Goal: Participate in discussion

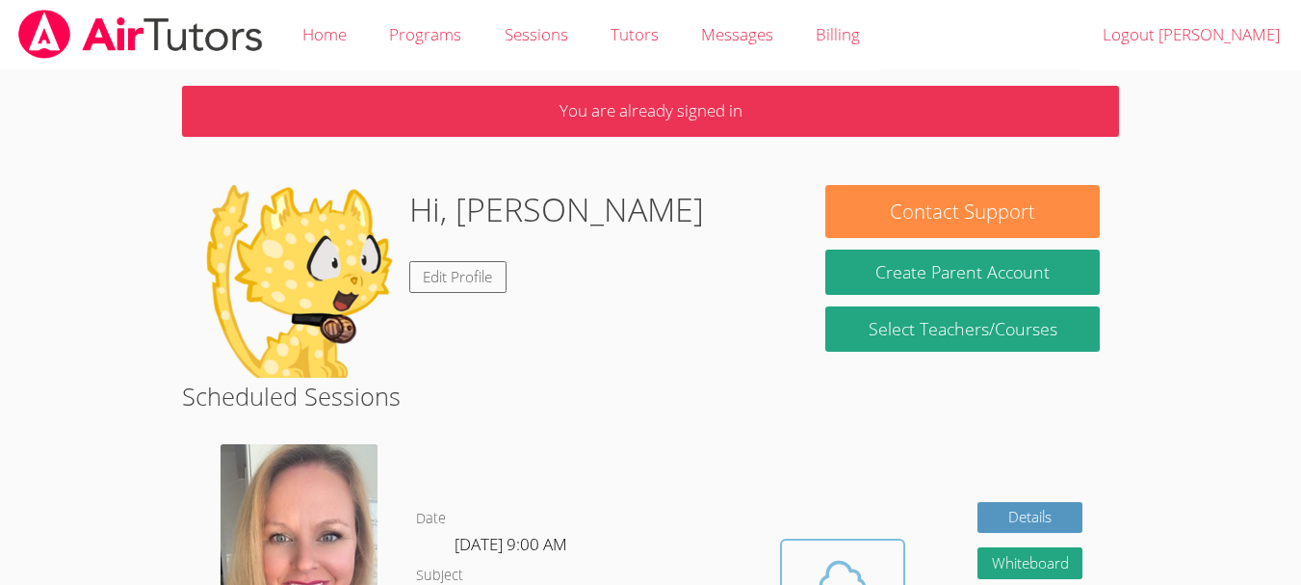
click at [883, 571] on span at bounding box center [843, 579] width 98 height 54
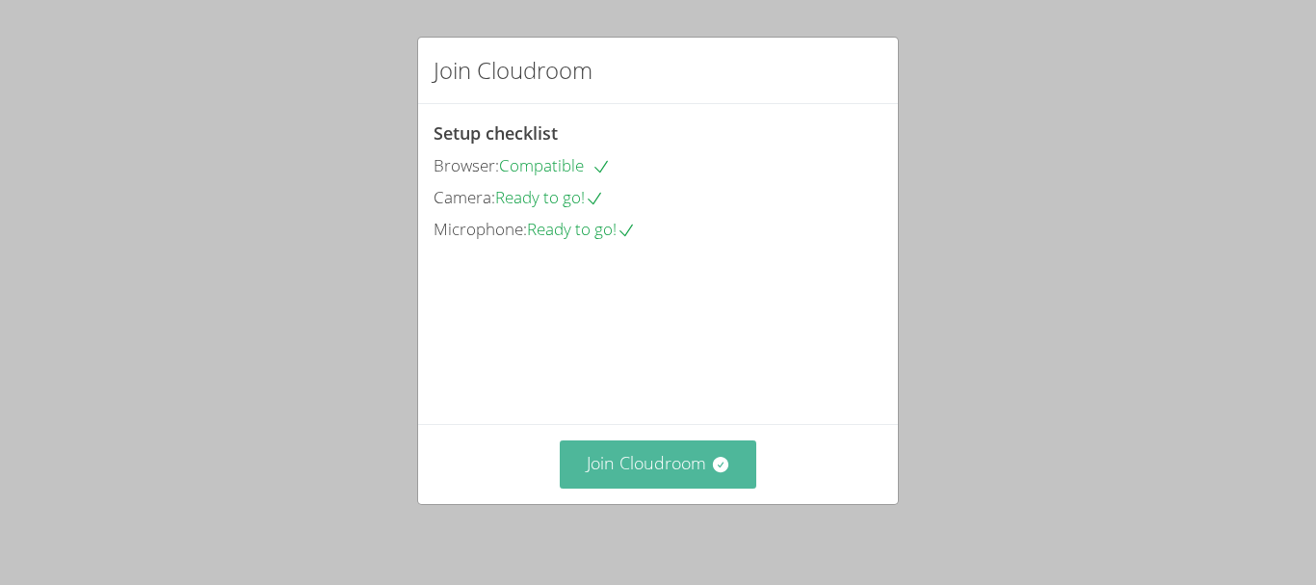
click at [728, 461] on button "Join Cloudroom" at bounding box center [658, 463] width 197 height 47
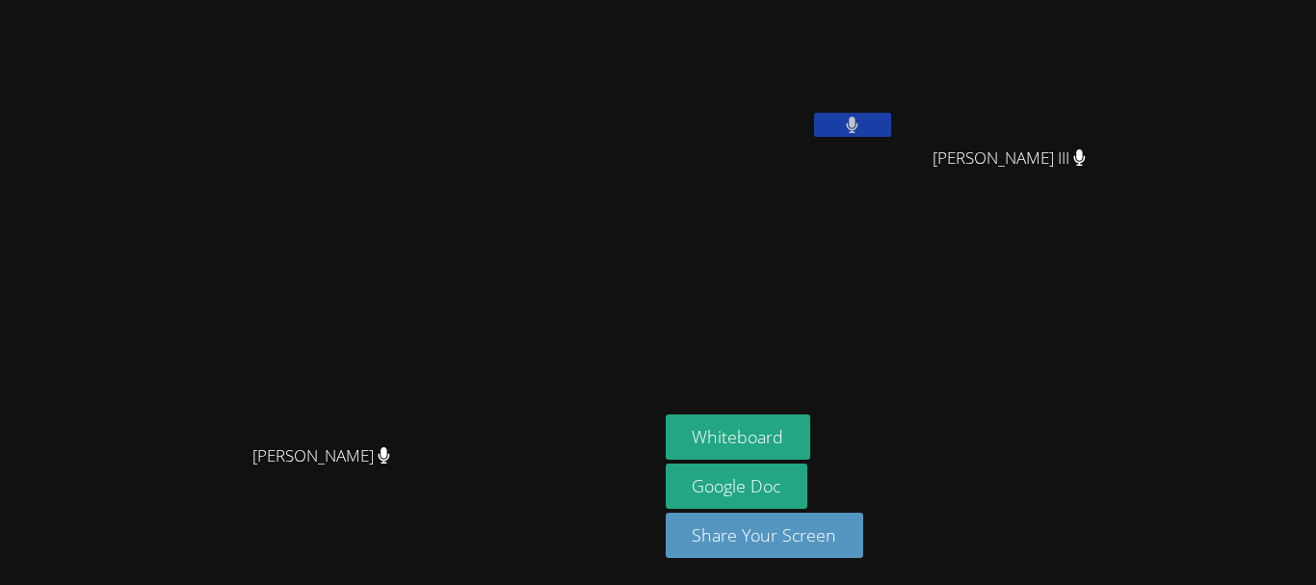
click at [1079, 367] on aside "Justin Morris Wayman Kellum III Wayman Kellum III Whiteboard Google Doc Share Y…" at bounding box center [899, 292] width 482 height 585
click at [891, 118] on button at bounding box center [852, 125] width 77 height 24
click at [862, 118] on icon at bounding box center [852, 125] width 20 height 16
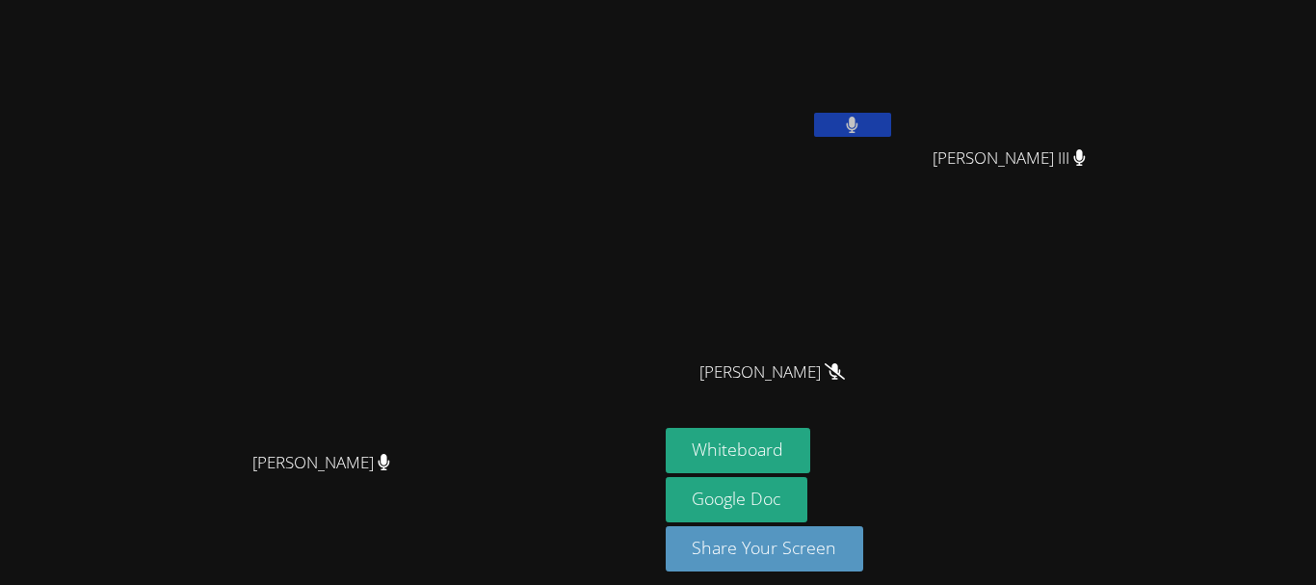
click at [891, 121] on button at bounding box center [852, 125] width 77 height 24
click at [891, 120] on button at bounding box center [852, 125] width 77 height 24
click at [1086, 159] on icon at bounding box center [1080, 157] width 12 height 16
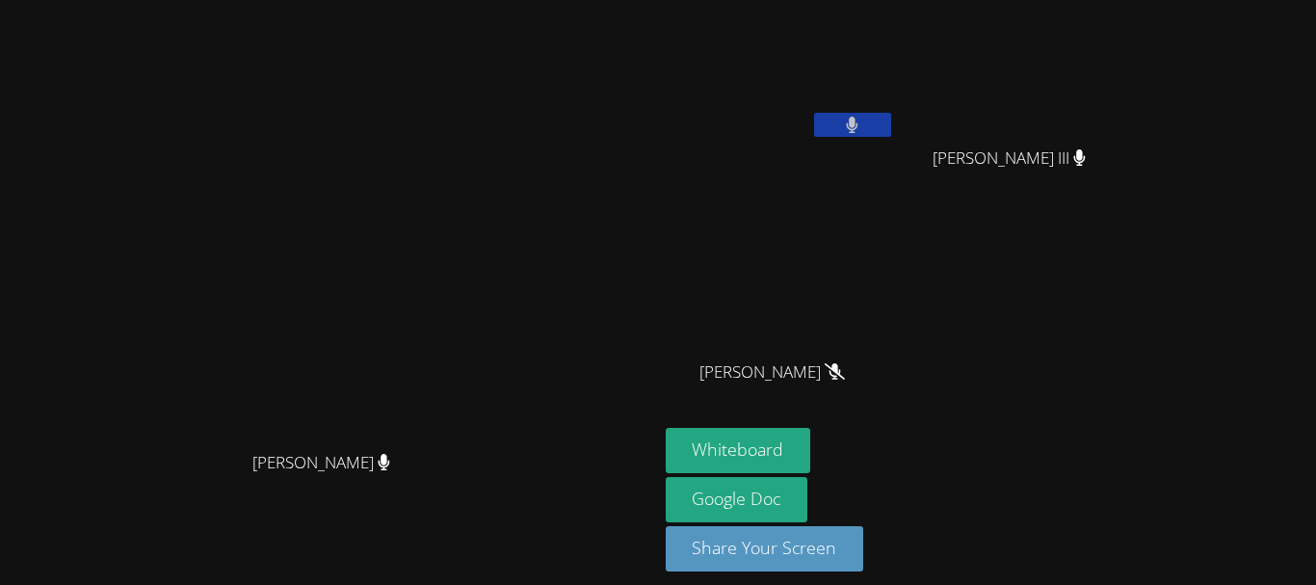
click at [891, 113] on button at bounding box center [852, 125] width 77 height 24
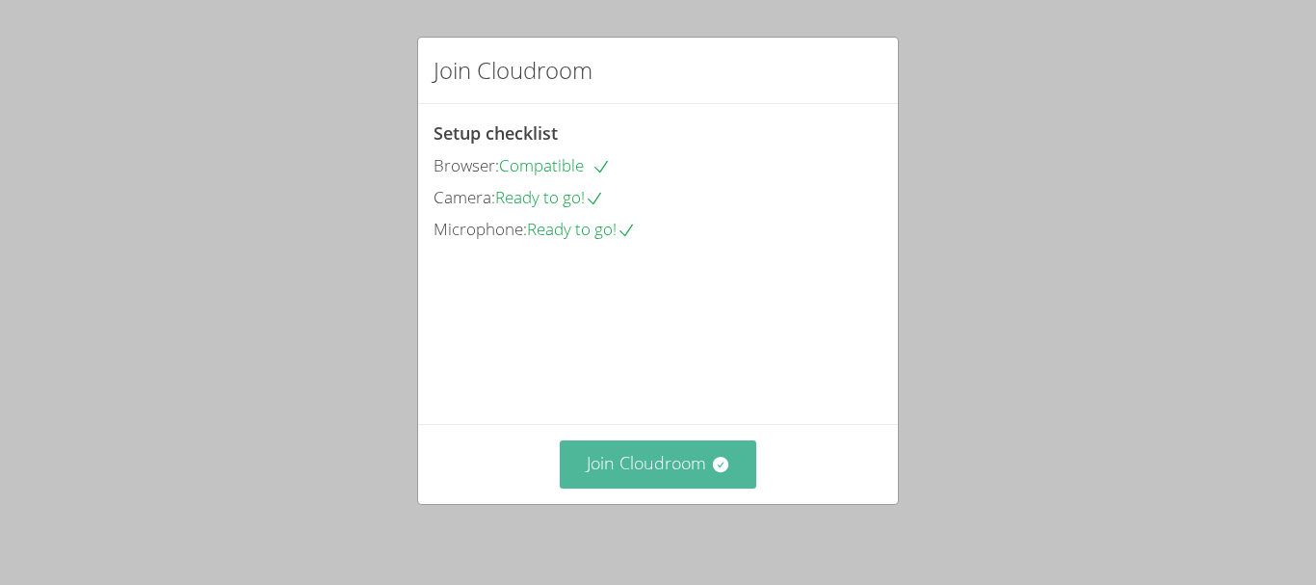
click at [733, 459] on button "Join Cloudroom" at bounding box center [658, 463] width 197 height 47
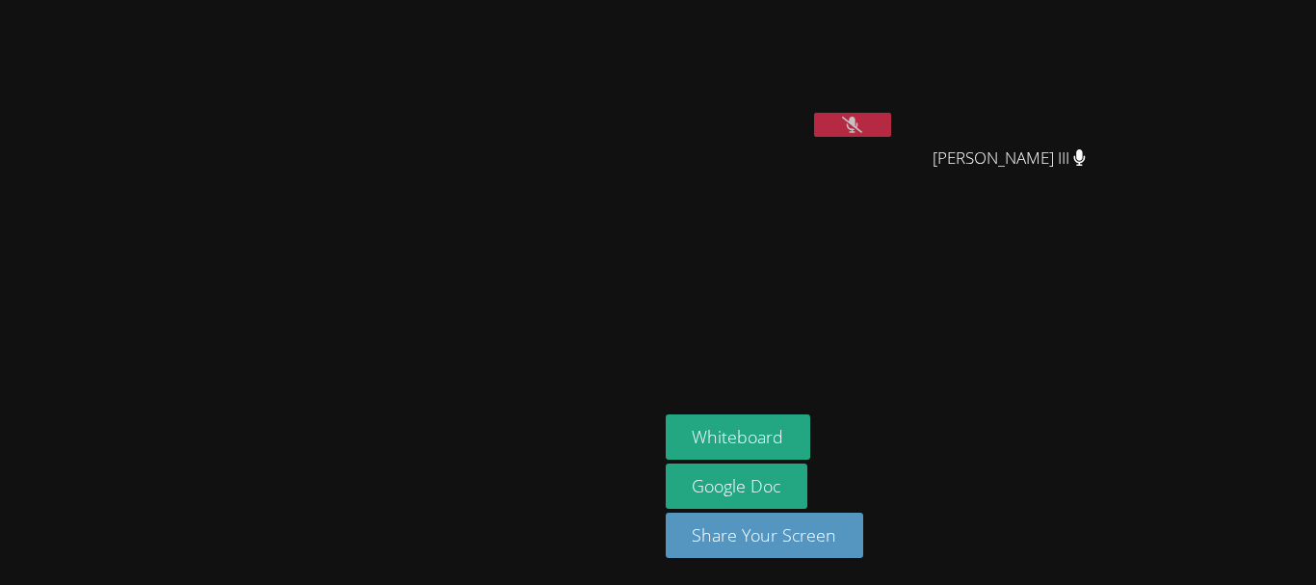
click at [891, 126] on button at bounding box center [852, 125] width 77 height 24
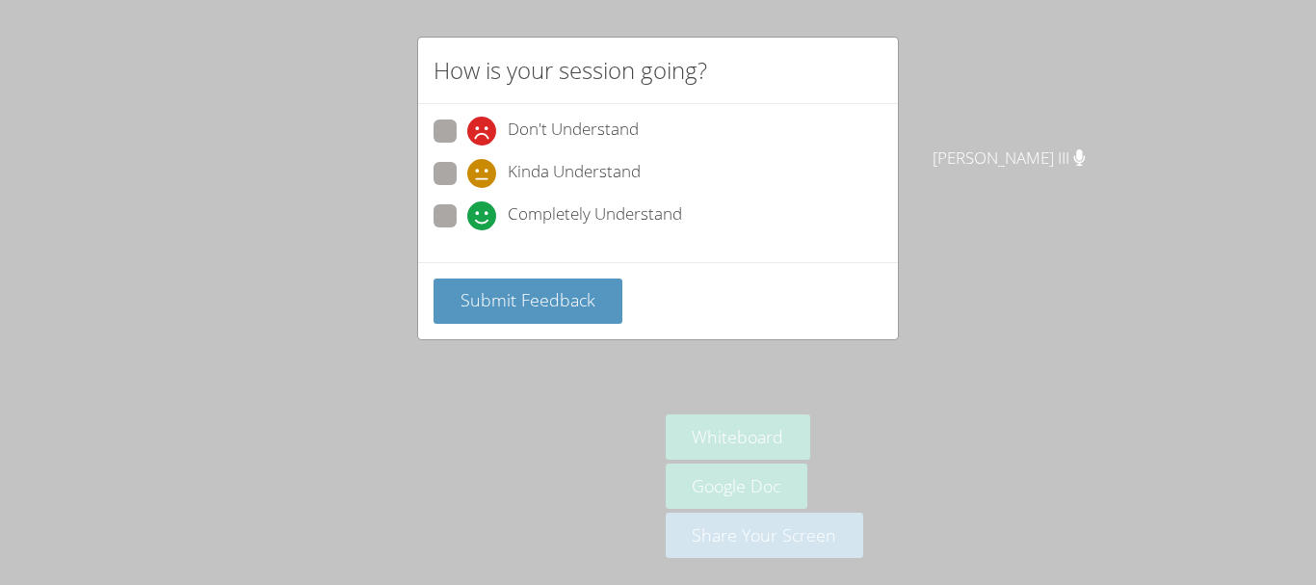
click at [648, 202] on span "Completely Understand" at bounding box center [595, 215] width 174 height 29
click at [484, 204] on input "Completely Understand" at bounding box center [475, 212] width 16 height 16
radio input "true"
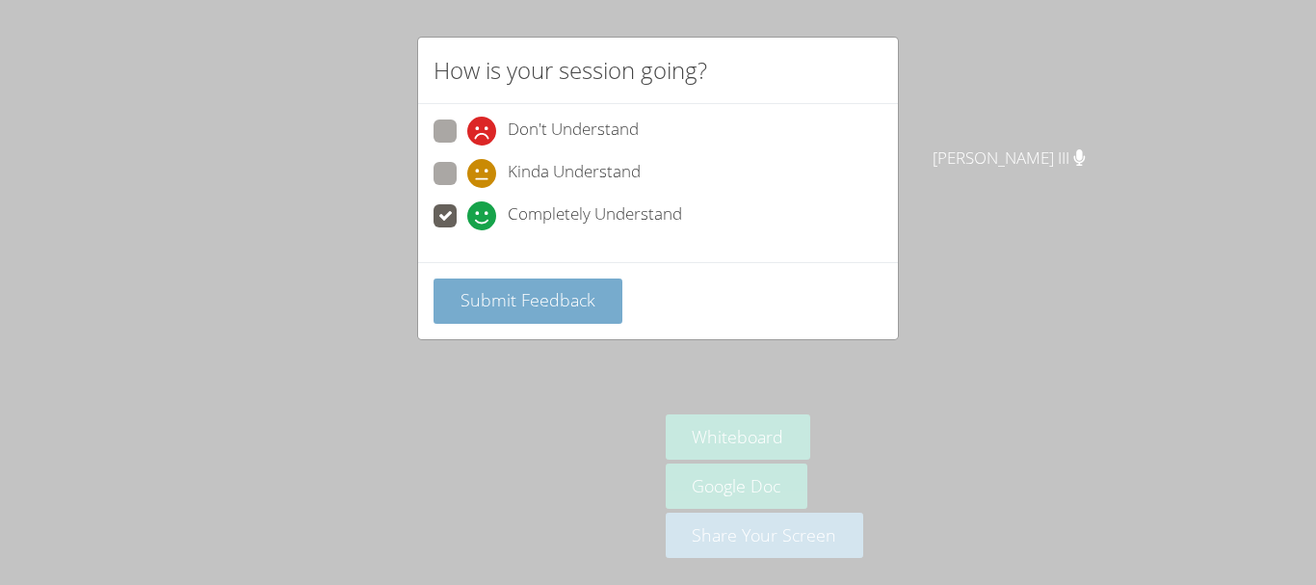
click at [599, 312] on button "Submit Feedback" at bounding box center [527, 300] width 189 height 45
